Goal: Information Seeking & Learning: Understand process/instructions

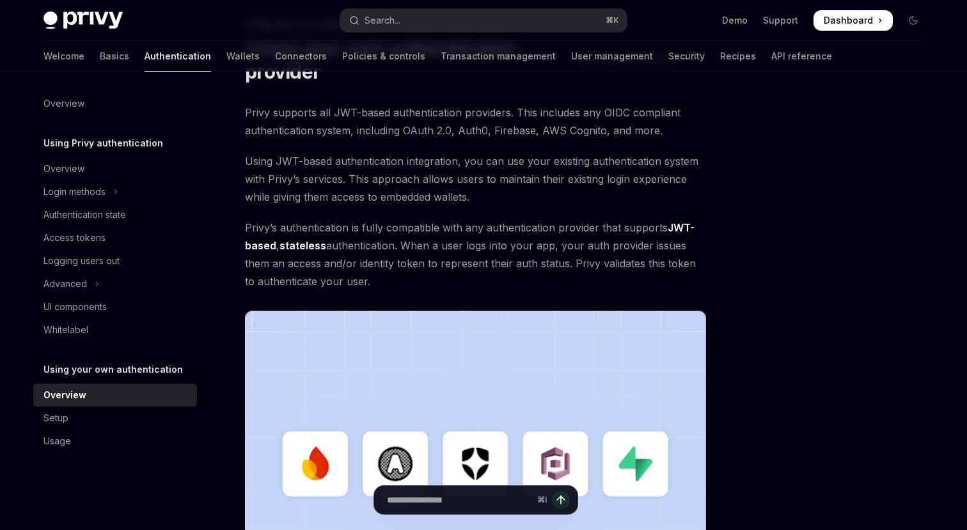
scroll to position [84, 0]
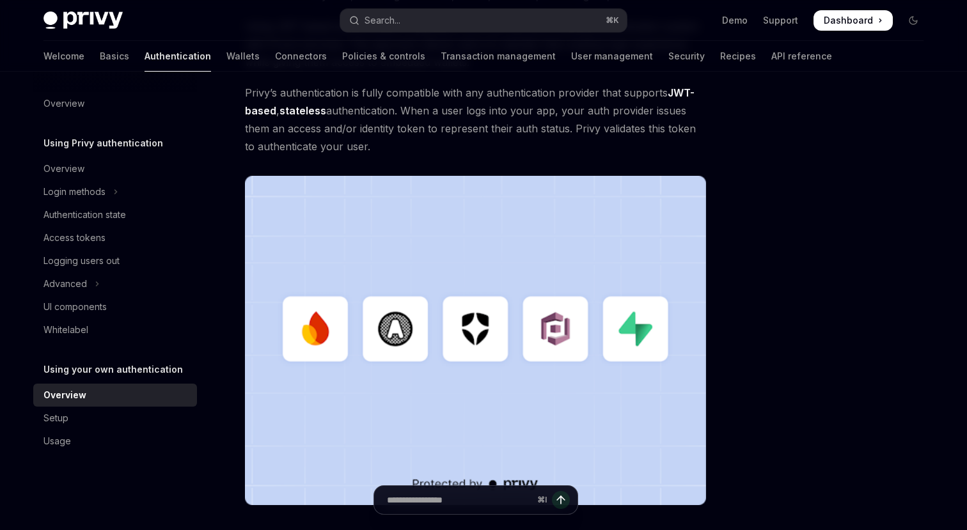
scroll to position [214, 0]
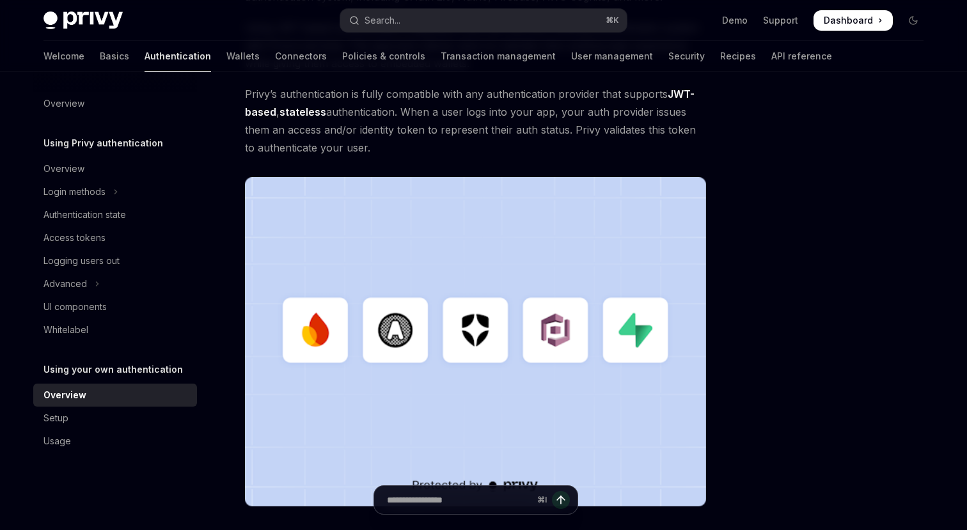
click at [467, 153] on span "Privy’s authentication is fully compatible with any authentication provider tha…" at bounding box center [475, 121] width 461 height 72
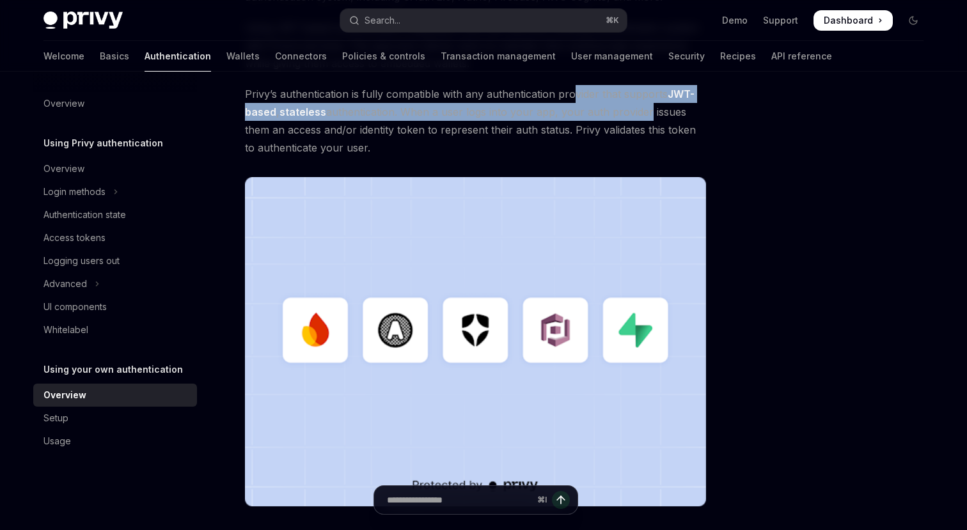
drag, startPoint x: 576, startPoint y: 92, endPoint x: 641, endPoint y: 114, distance: 69.0
click at [641, 114] on span "Privy’s authentication is fully compatible with any authentication provider tha…" at bounding box center [475, 121] width 461 height 72
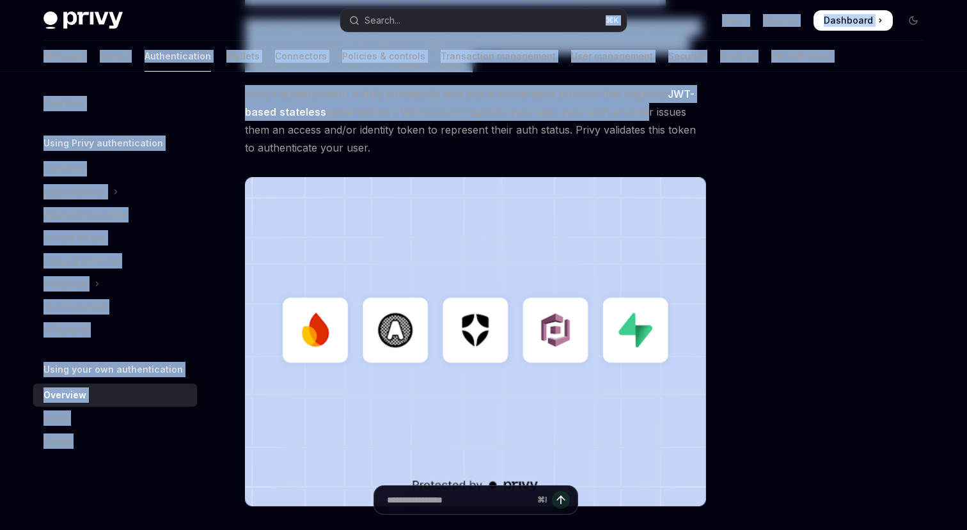
scroll to position [0, 0]
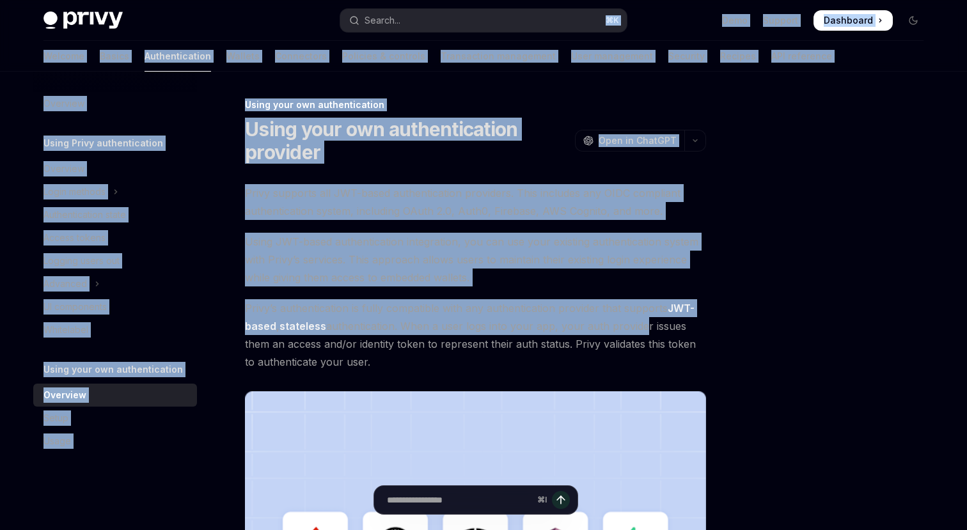
drag, startPoint x: 641, startPoint y: 114, endPoint x: 553, endPoint y: -313, distance: 436.3
click at [553, 0] on html "Skip to main content Privy Docs home page Search... ⌘ K Demo Support Dashboard …" at bounding box center [483, 265] width 967 height 530
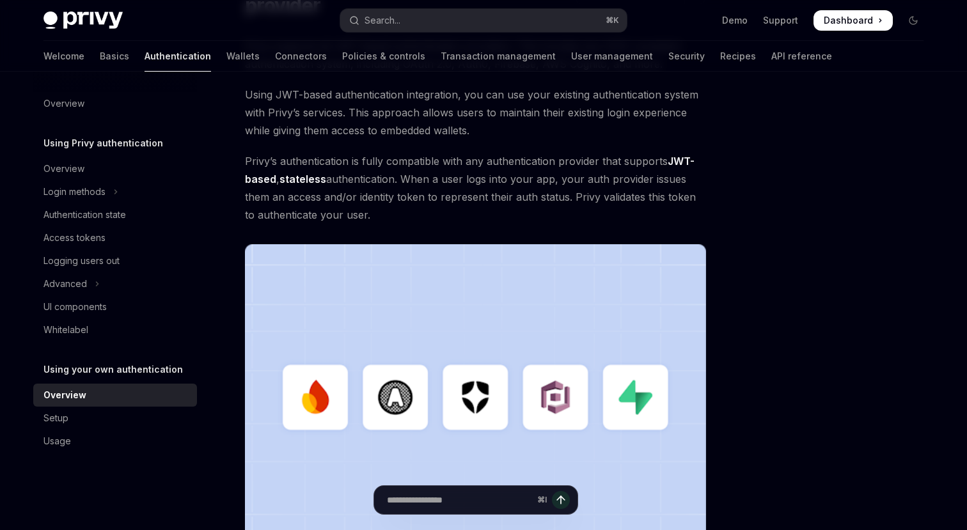
click at [477, 204] on span "Privy’s authentication is fully compatible with any authentication provider tha…" at bounding box center [475, 188] width 461 height 72
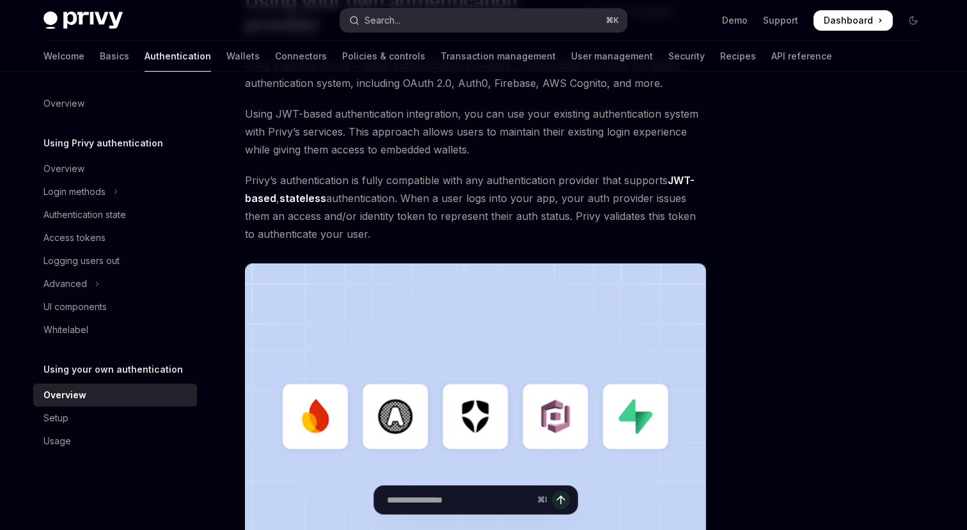
scroll to position [109, 0]
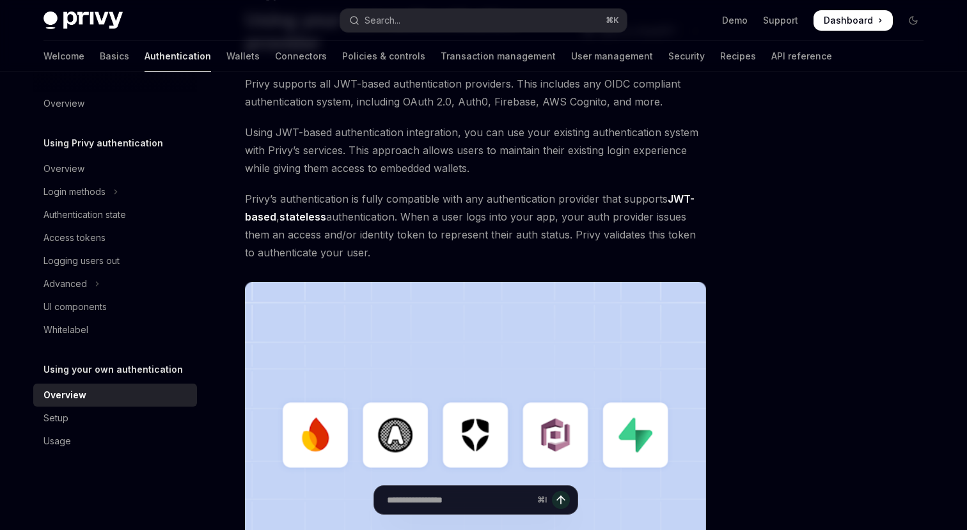
click at [478, 261] on span "Privy’s authentication is fully compatible with any authentication provider tha…" at bounding box center [475, 226] width 461 height 72
type textarea "*"
